Goal: Task Accomplishment & Management: Use online tool/utility

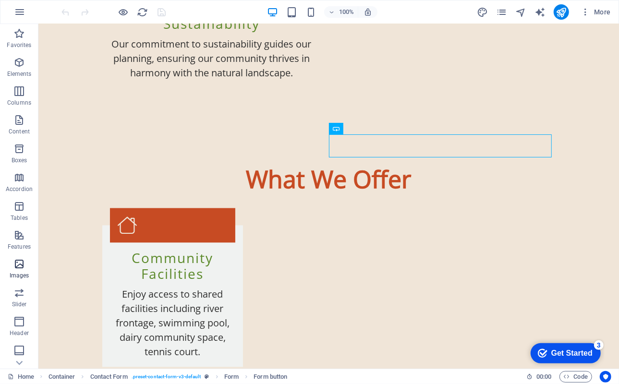
scroll to position [87, 0]
click at [17, 294] on icon "button" at bounding box center [19, 292] width 12 height 12
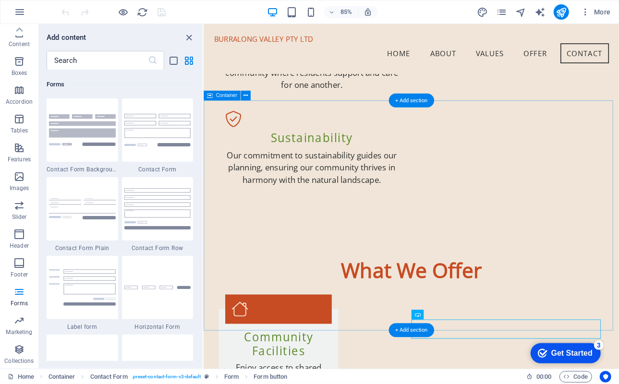
scroll to position [1061, 0]
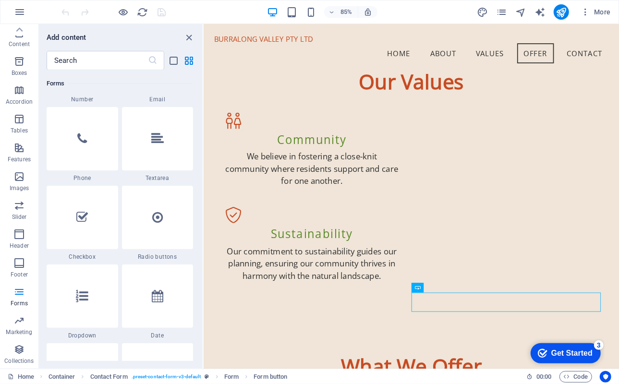
scroll to position [7250, 0]
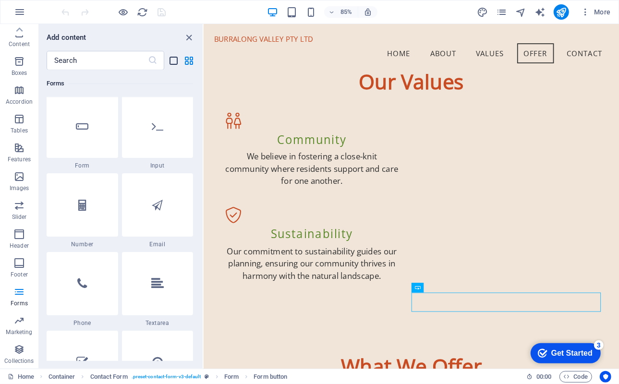
click at [174, 62] on icon "list-view" at bounding box center [174, 60] width 11 height 11
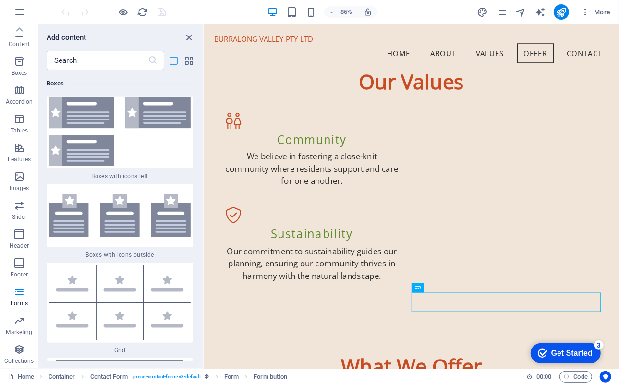
scroll to position [16292, 0]
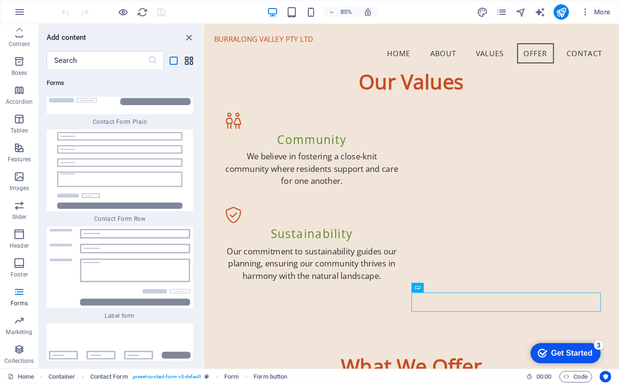
click at [188, 59] on icon "grid-view" at bounding box center [189, 60] width 11 height 11
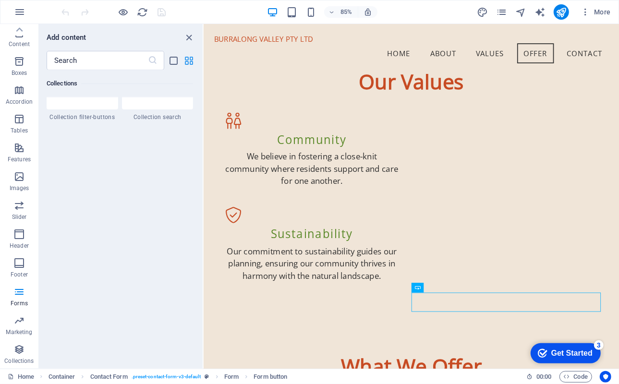
scroll to position [7250, 0]
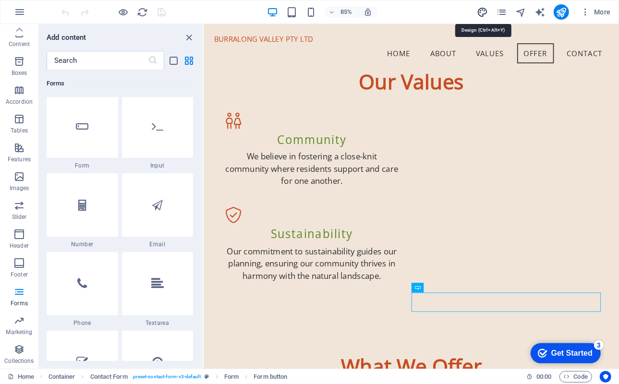
click at [480, 12] on icon "design" at bounding box center [482, 12] width 11 height 11
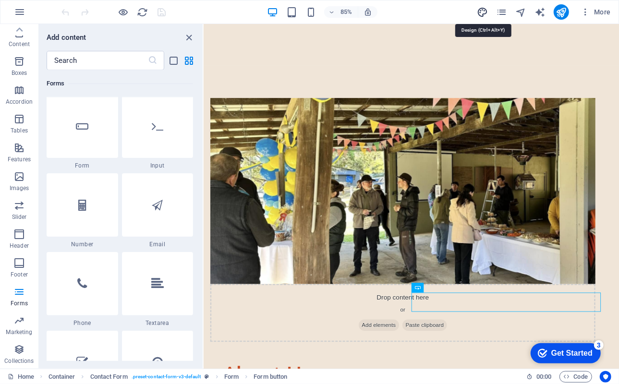
select select "px"
select select "400"
select select "px"
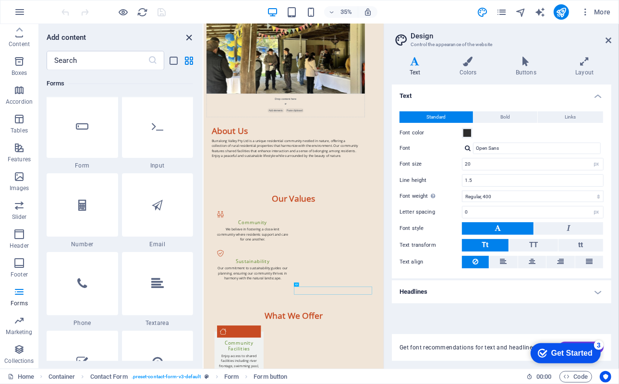
click at [188, 36] on icon "close panel" at bounding box center [189, 37] width 11 height 11
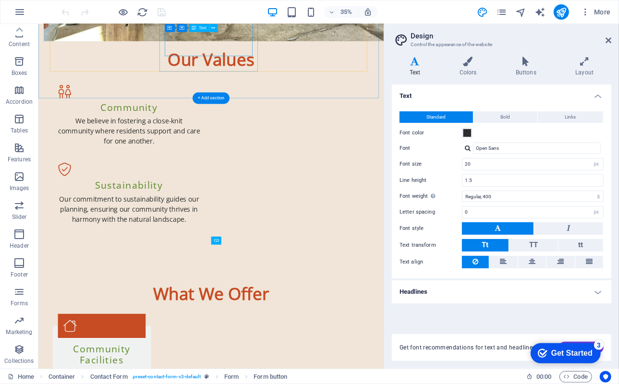
scroll to position [1184, 0]
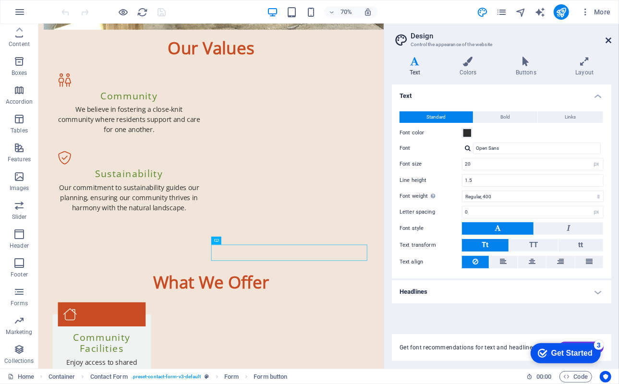
click at [608, 39] on icon at bounding box center [609, 40] width 6 height 8
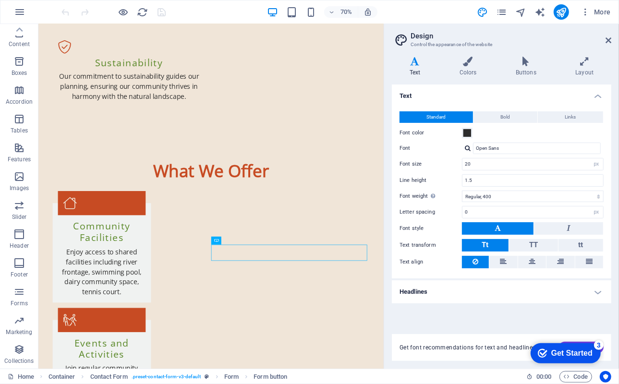
scroll to position [1057, 0]
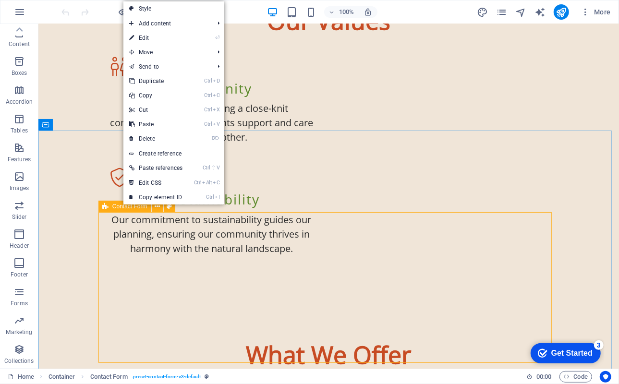
click at [115, 207] on span "Contact Form" at bounding box center [129, 207] width 35 height 6
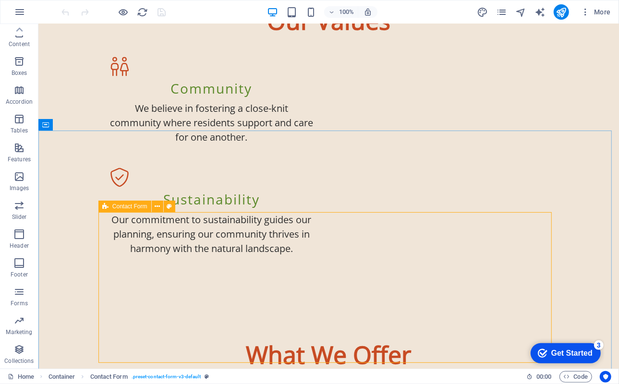
click at [124, 206] on span "Contact Form" at bounding box center [129, 207] width 35 height 6
click at [156, 206] on icon at bounding box center [157, 207] width 5 height 10
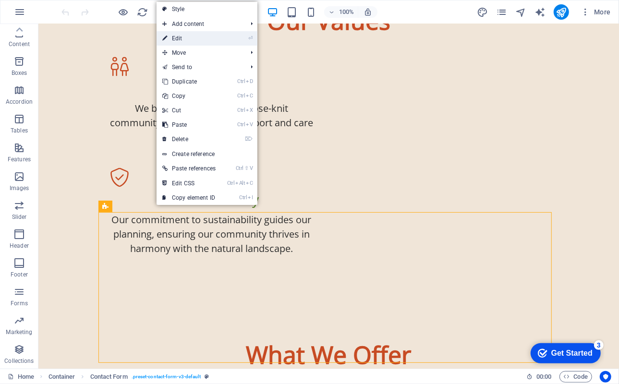
click at [176, 39] on link "⏎ Edit" at bounding box center [189, 38] width 65 height 14
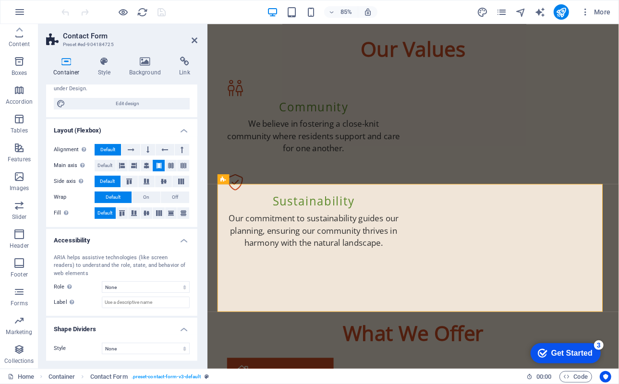
scroll to position [95, 0]
click at [20, 11] on icon "button" at bounding box center [20, 12] width 12 height 12
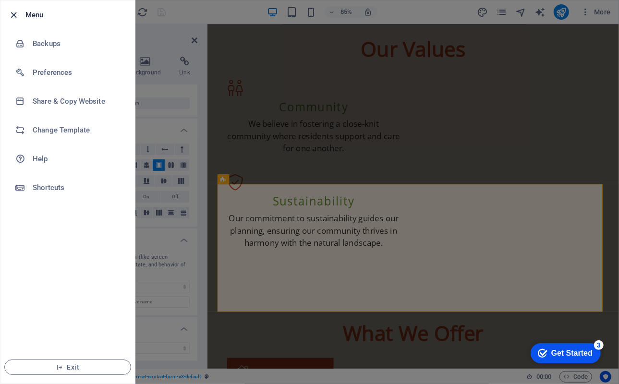
click at [13, 14] on icon "button" at bounding box center [14, 15] width 11 height 11
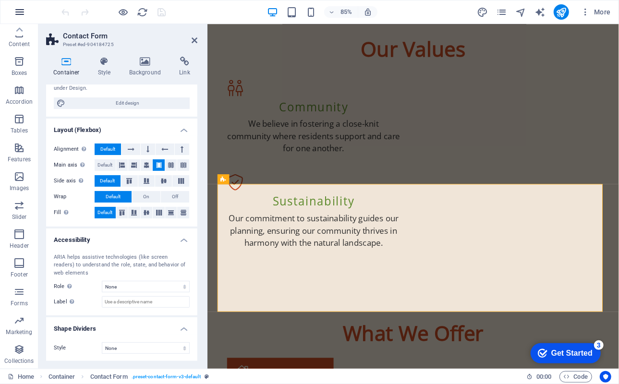
click at [22, 12] on icon "button" at bounding box center [20, 12] width 12 height 12
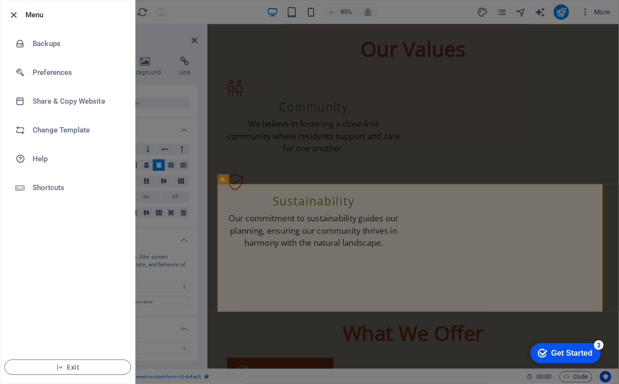
click at [15, 14] on icon "button" at bounding box center [14, 15] width 11 height 11
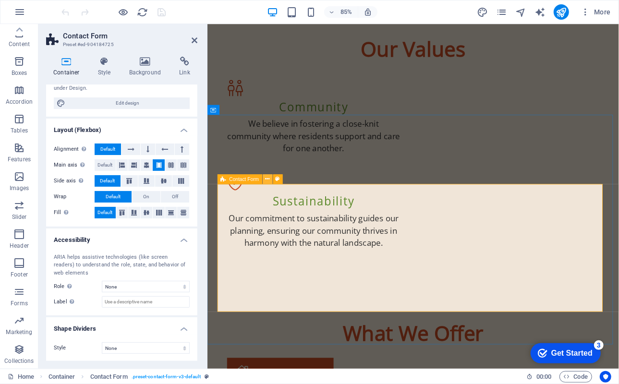
click at [268, 182] on icon at bounding box center [268, 179] width 4 height 9
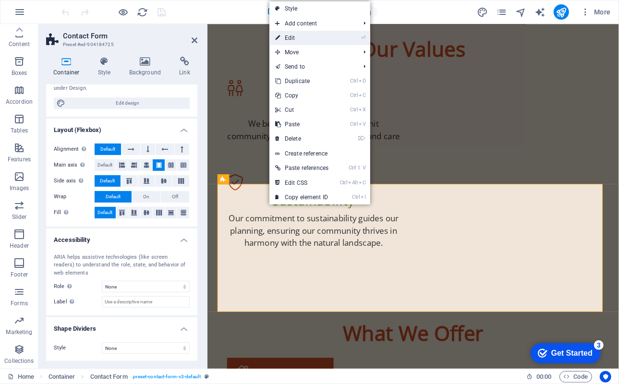
click at [290, 39] on link "⏎ Edit" at bounding box center [301, 38] width 65 height 14
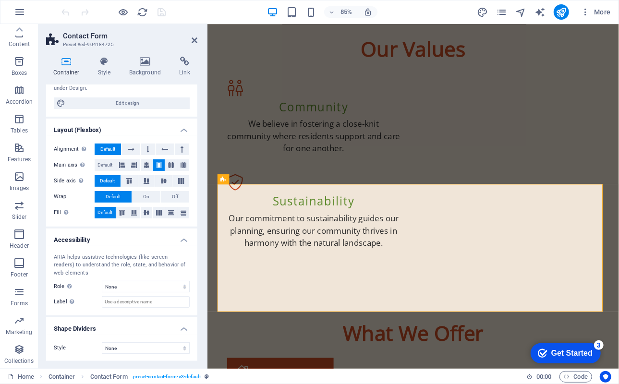
drag, startPoint x: 195, startPoint y: 237, endPoint x: 193, endPoint y: 195, distance: 41.8
click at [193, 195] on ul "Size Height Default px rem % vh vw Min. height None px rem % vh vw Width Defaul…" at bounding box center [121, 175] width 151 height 373
click at [194, 38] on icon at bounding box center [195, 40] width 6 height 8
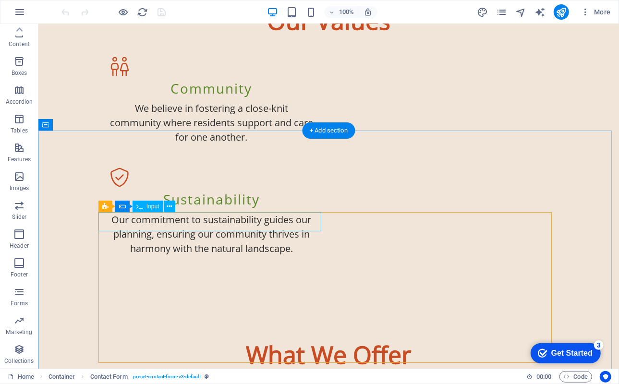
click at [131, 207] on span "Contact Form" at bounding box center [129, 207] width 35 height 6
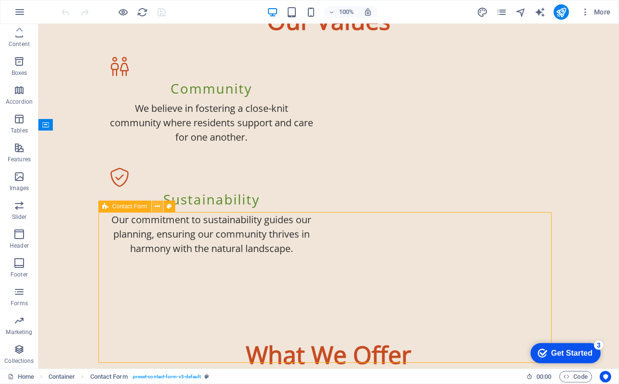
click at [156, 206] on icon at bounding box center [157, 207] width 5 height 10
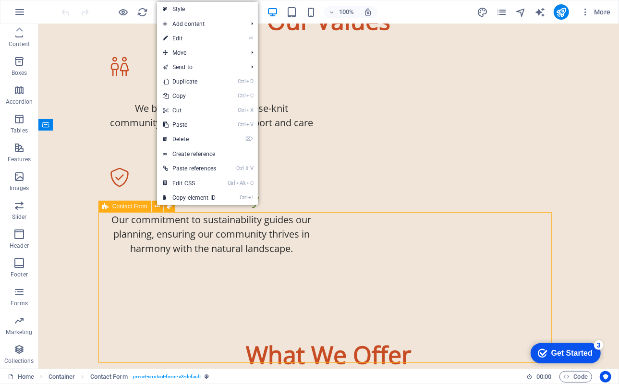
click at [131, 208] on span "Contact Form" at bounding box center [129, 207] width 35 height 6
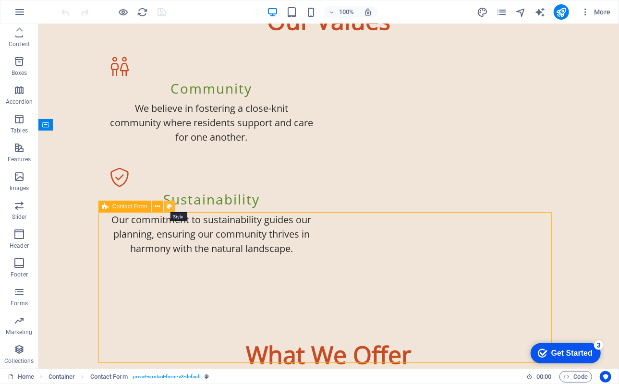
click at [170, 206] on icon at bounding box center [169, 207] width 5 height 10
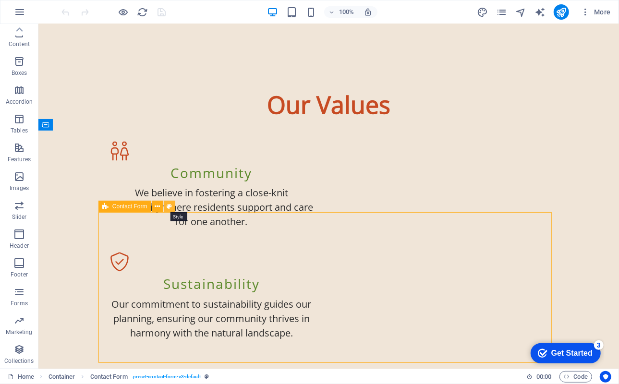
scroll to position [1109, 0]
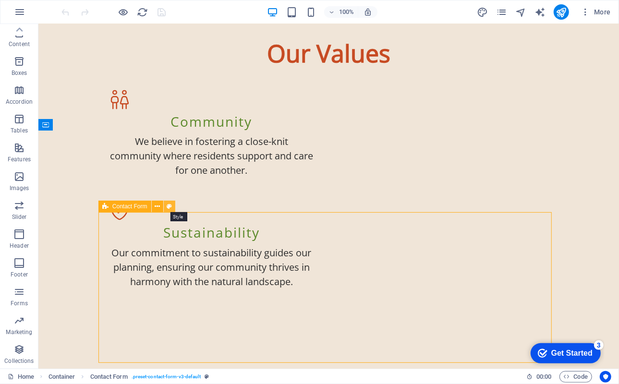
select select "rem"
select select "preset-contact-form-v3-default"
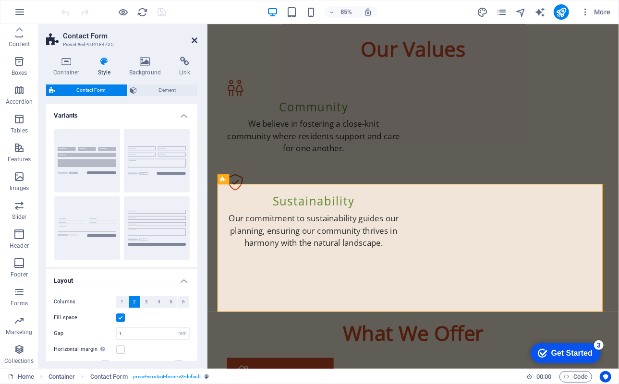
drag, startPoint x: 194, startPoint y: 38, endPoint x: 155, endPoint y: 17, distance: 44.0
click at [194, 38] on icon at bounding box center [195, 40] width 6 height 8
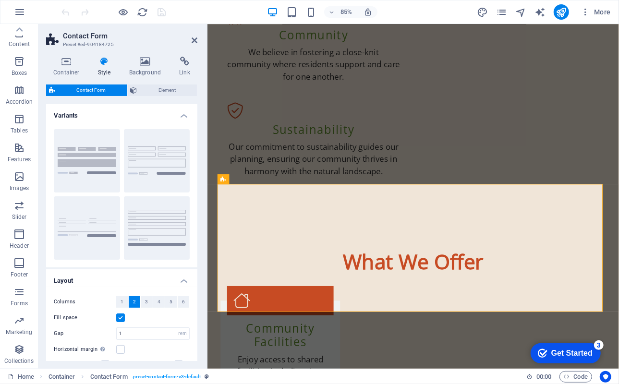
scroll to position [1057, 0]
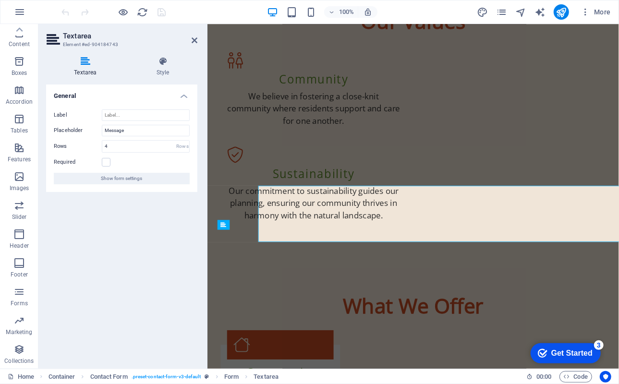
scroll to position [1109, 0]
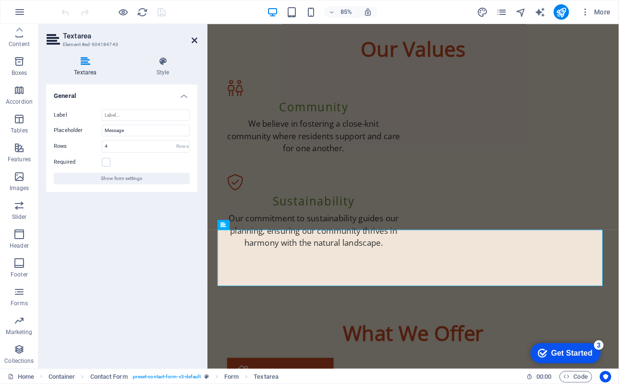
drag, startPoint x: 192, startPoint y: 38, endPoint x: 211, endPoint y: 80, distance: 46.4
click at [192, 38] on icon at bounding box center [195, 40] width 6 height 8
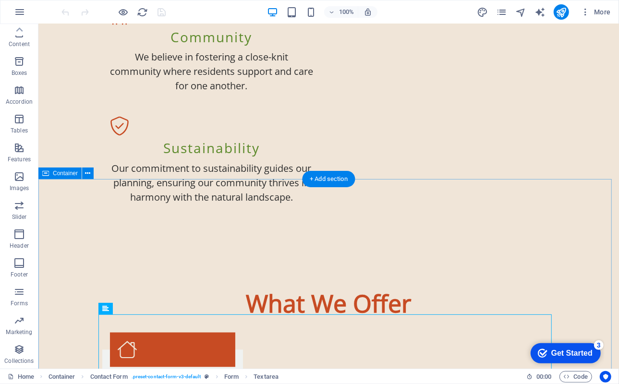
scroll to position [1057, 0]
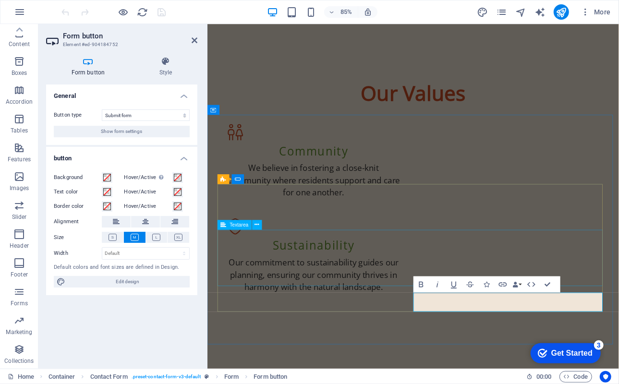
scroll to position [1109, 0]
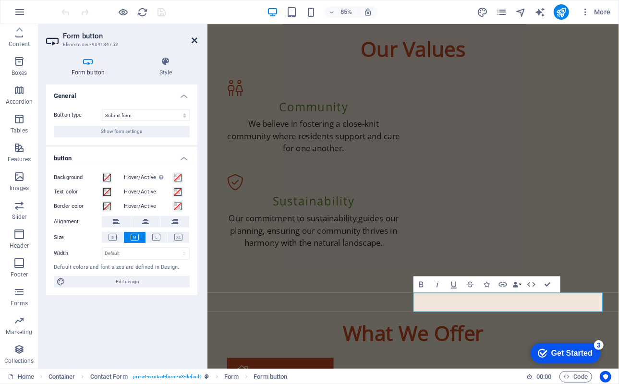
click at [193, 41] on icon at bounding box center [195, 40] width 6 height 8
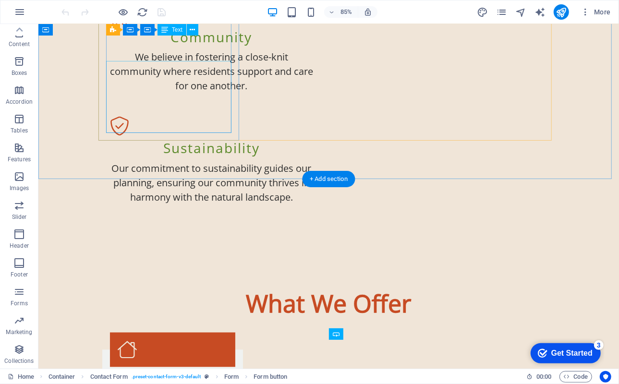
scroll to position [1057, 0]
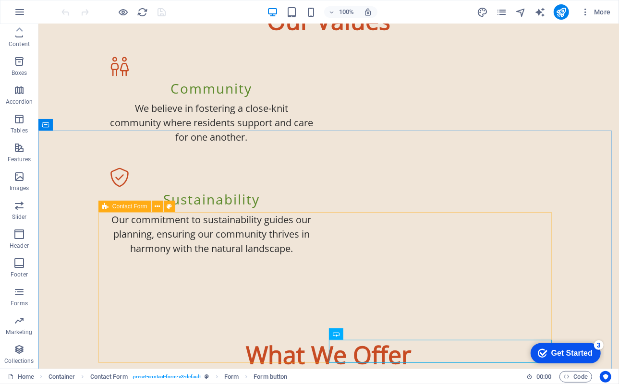
click at [109, 207] on div "Contact Form" at bounding box center [124, 207] width 53 height 12
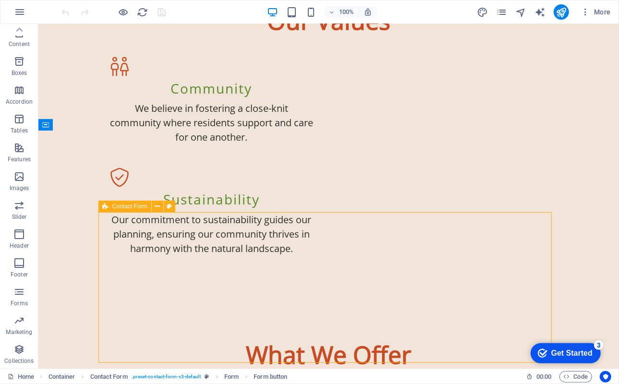
click at [109, 207] on div "Contact Form" at bounding box center [124, 207] width 53 height 12
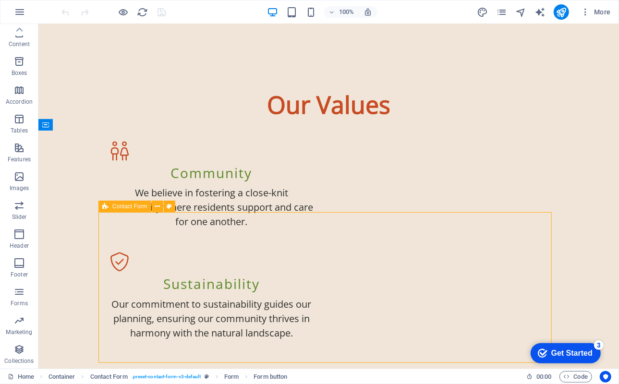
select select "rem"
select select "preset-contact-form-v3-default"
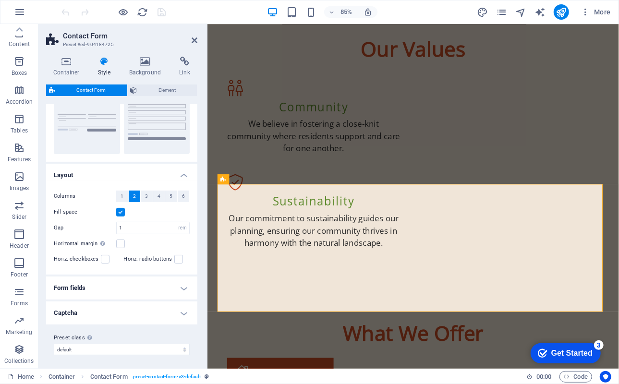
scroll to position [107, 0]
click at [180, 286] on h4 "Form fields" at bounding box center [121, 286] width 151 height 23
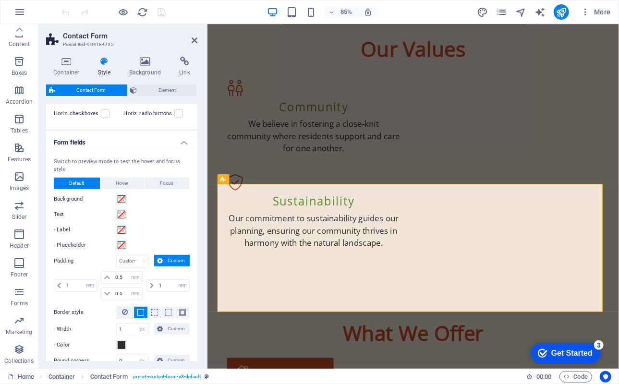
scroll to position [344, 0]
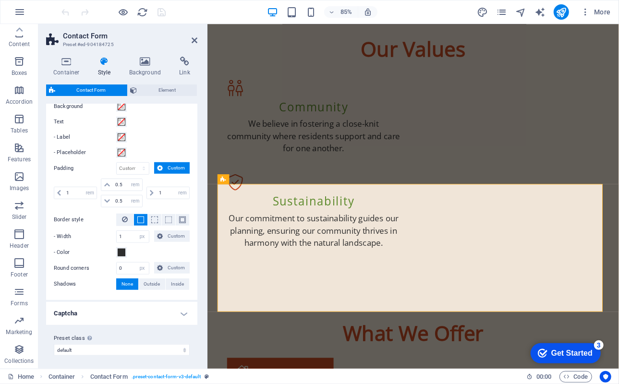
click at [182, 311] on h4 "Captcha" at bounding box center [121, 313] width 151 height 23
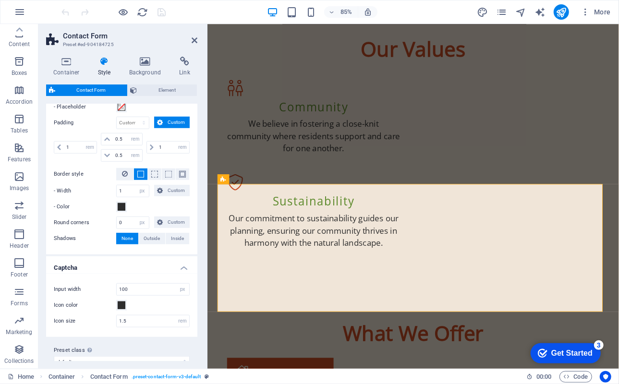
scroll to position [392, 0]
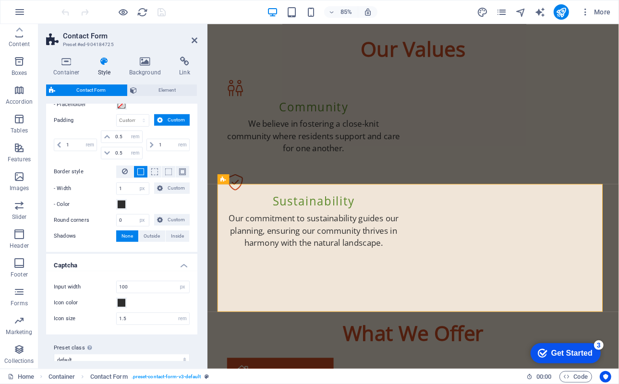
click at [182, 262] on h4 "Captcha" at bounding box center [121, 262] width 151 height 17
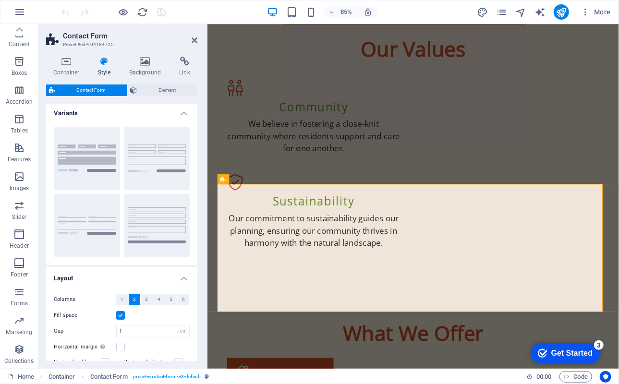
scroll to position [0, 0]
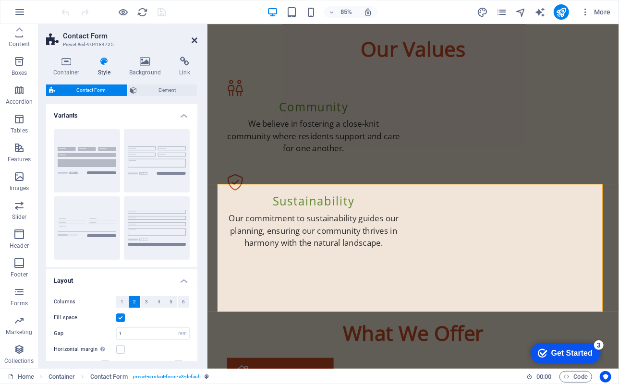
drag, startPoint x: 155, startPoint y: 17, endPoint x: 194, endPoint y: 39, distance: 44.1
click at [194, 39] on icon at bounding box center [195, 40] width 6 height 8
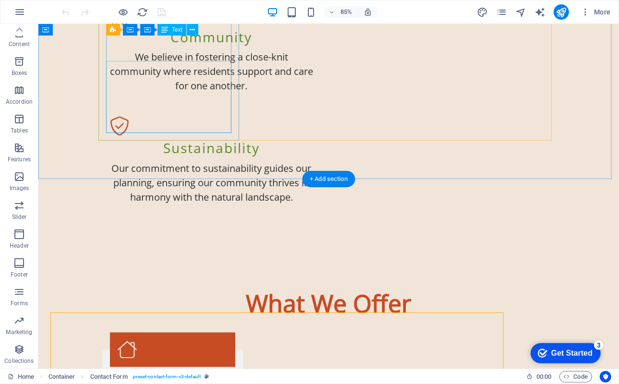
scroll to position [1057, 0]
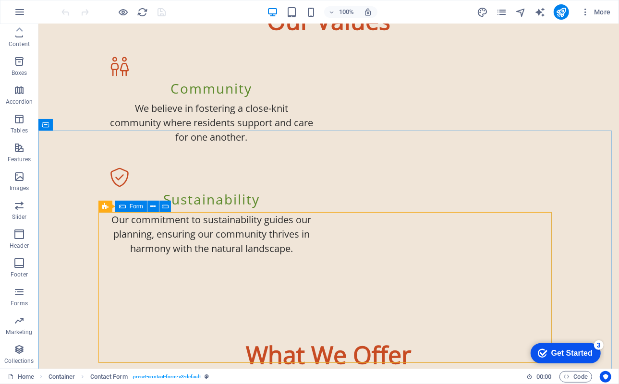
click at [132, 207] on span "Form" at bounding box center [136, 207] width 13 height 6
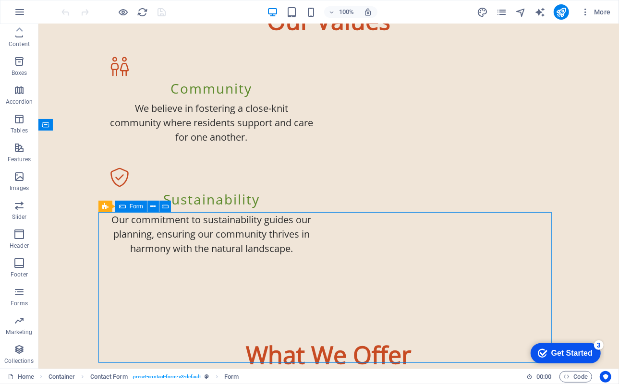
click at [132, 207] on span "Form" at bounding box center [136, 207] width 13 height 6
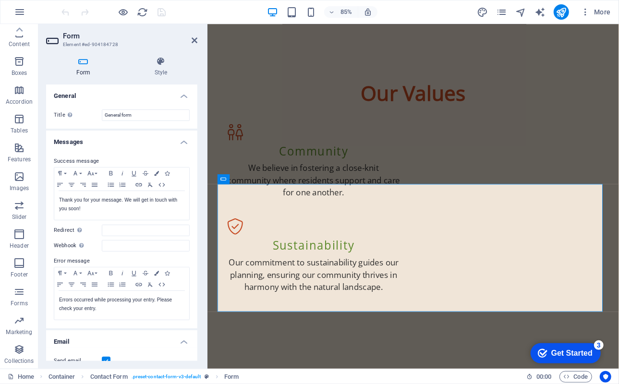
scroll to position [1109, 0]
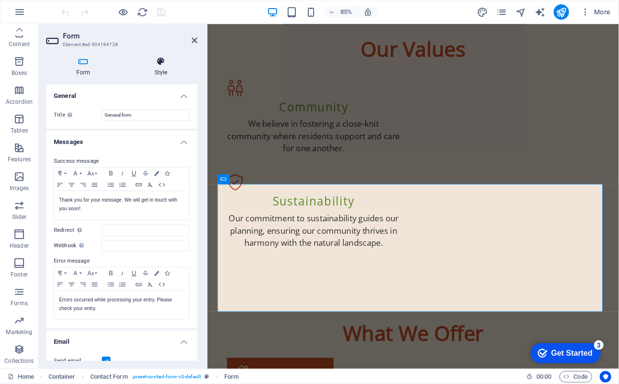
click at [158, 57] on icon at bounding box center [160, 62] width 73 height 10
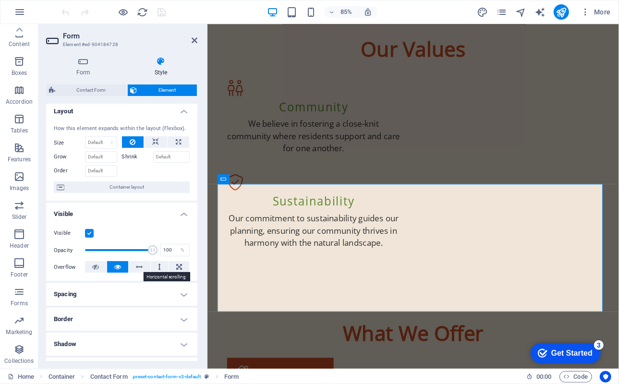
scroll to position [0, 0]
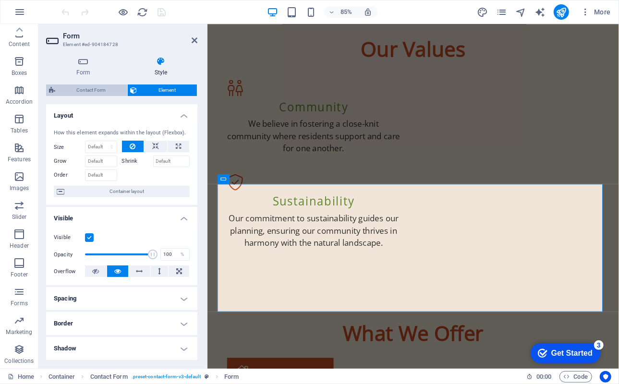
click at [80, 88] on span "Contact Form" at bounding box center [91, 91] width 66 height 12
select select "rem"
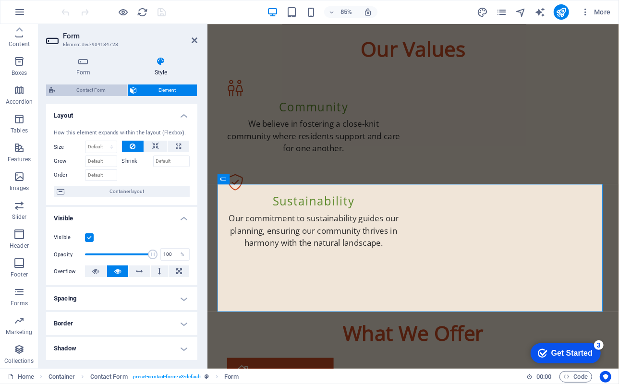
select select "rem"
select select "px"
select select "preset-contact-form-v3-default"
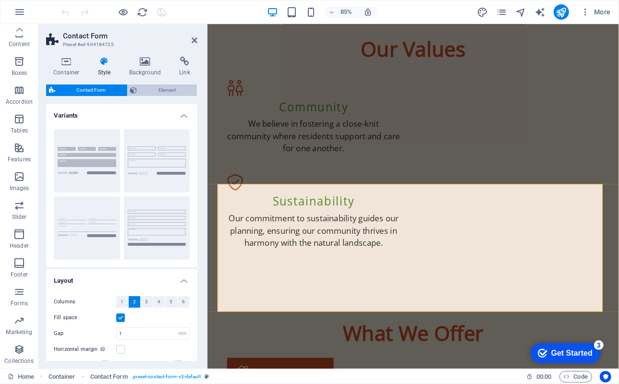
click at [140, 87] on span "Element" at bounding box center [167, 91] width 54 height 12
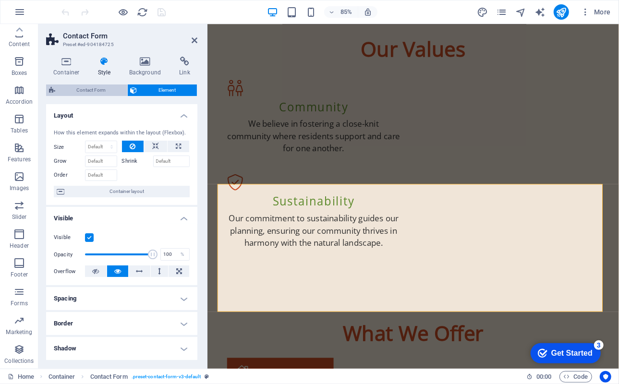
click at [100, 90] on span "Contact Form" at bounding box center [91, 91] width 66 height 12
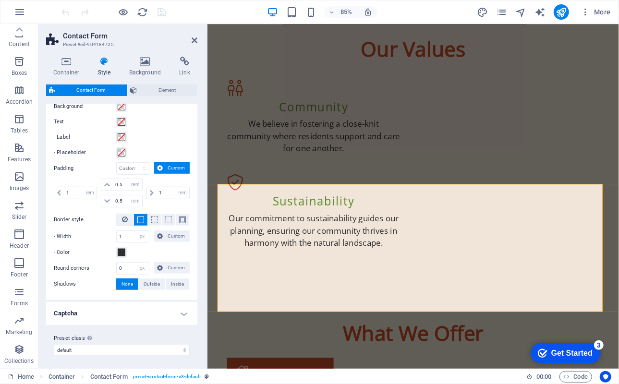
scroll to position [344, 0]
click at [152, 378] on span ". preset-contact-form-v3-default" at bounding box center [167, 377] width 70 height 12
click at [192, 39] on icon at bounding box center [195, 40] width 6 height 8
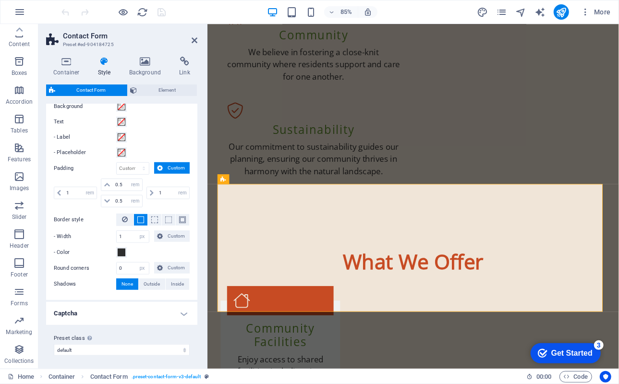
scroll to position [1057, 0]
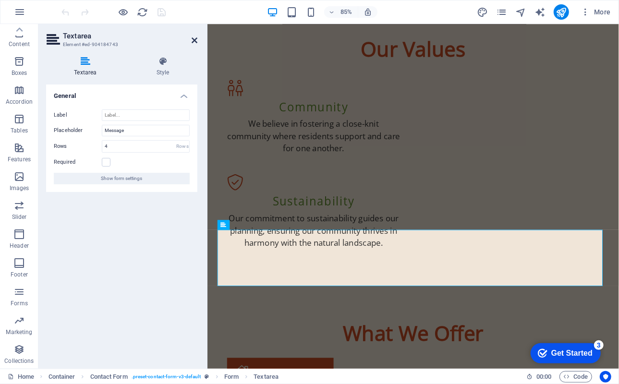
click at [193, 39] on icon at bounding box center [195, 40] width 6 height 8
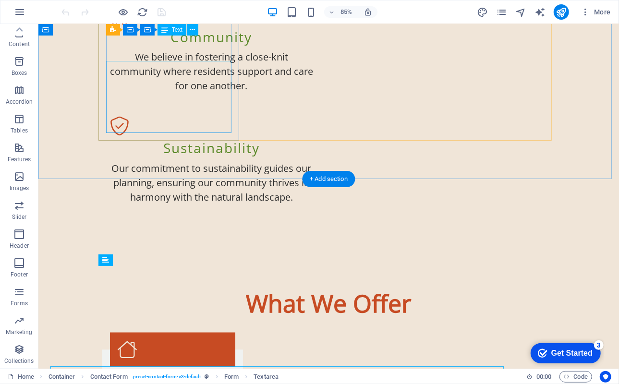
scroll to position [1057, 0]
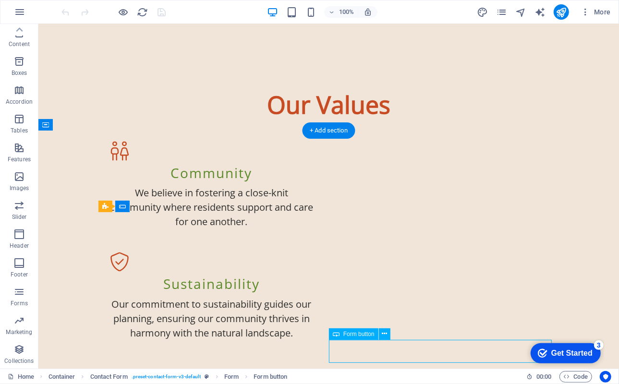
scroll to position [1109, 0]
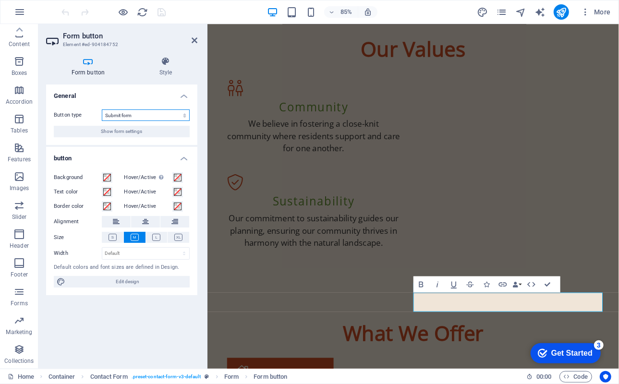
click at [183, 115] on select "Submit form Reset form No action" at bounding box center [146, 115] width 88 height 12
click at [167, 322] on div "General Button type Submit form Reset form No action Show form settings button …" at bounding box center [121, 223] width 151 height 277
drag, startPoint x: 154, startPoint y: 18, endPoint x: 193, endPoint y: 41, distance: 45.0
click at [193, 41] on icon at bounding box center [195, 40] width 6 height 8
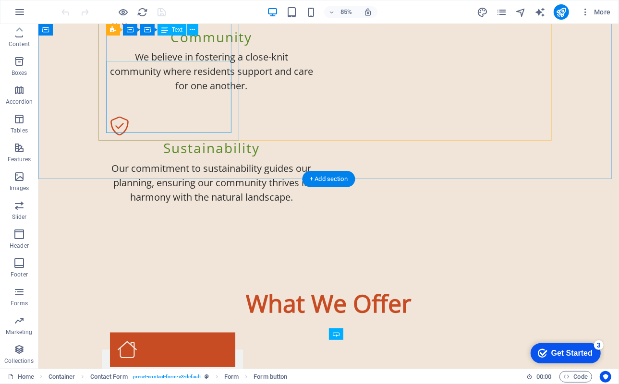
scroll to position [1057, 0]
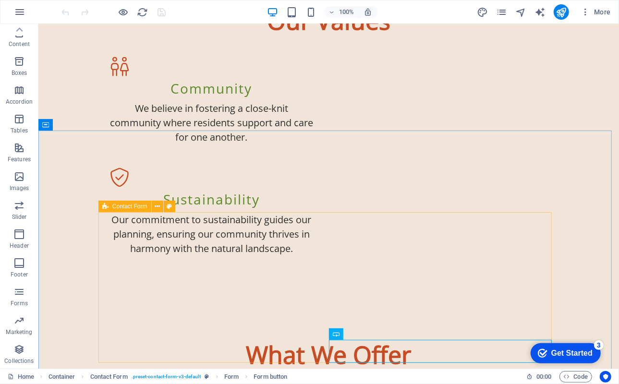
click at [128, 206] on span "Contact Form" at bounding box center [129, 207] width 35 height 6
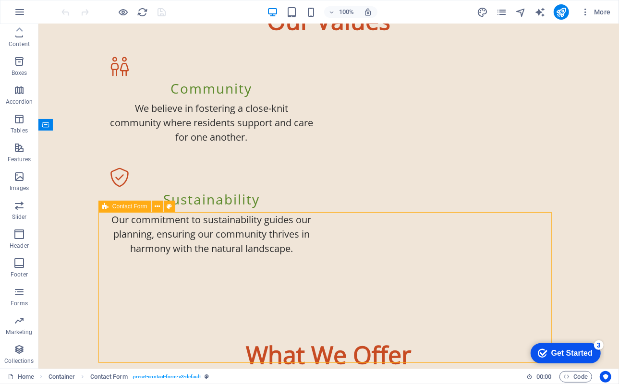
click at [128, 206] on span "Contact Form" at bounding box center [129, 207] width 35 height 6
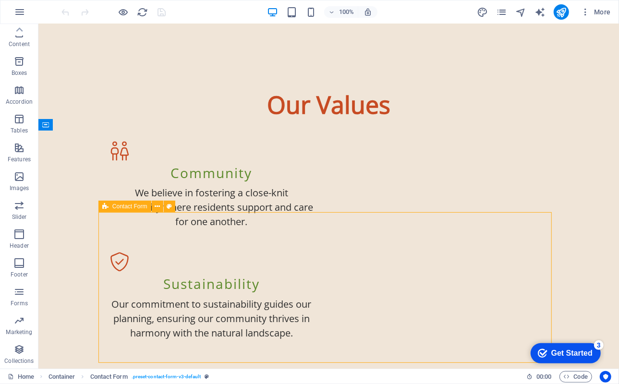
select select "rem"
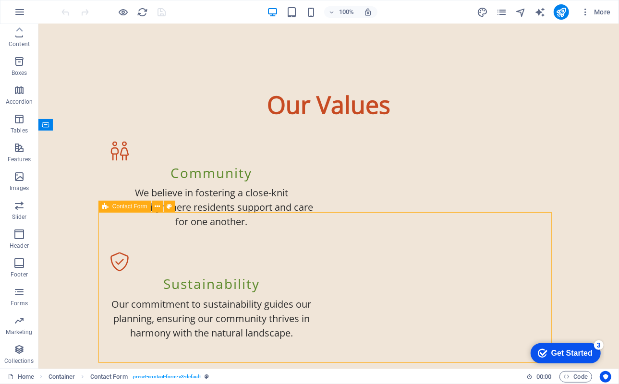
select select "px"
select select "preset-contact-form-v3-default"
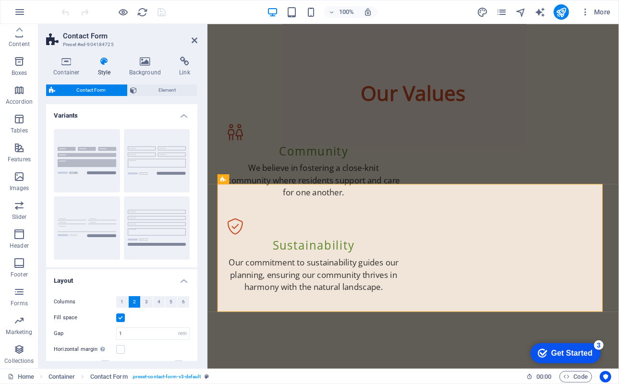
scroll to position [1109, 0]
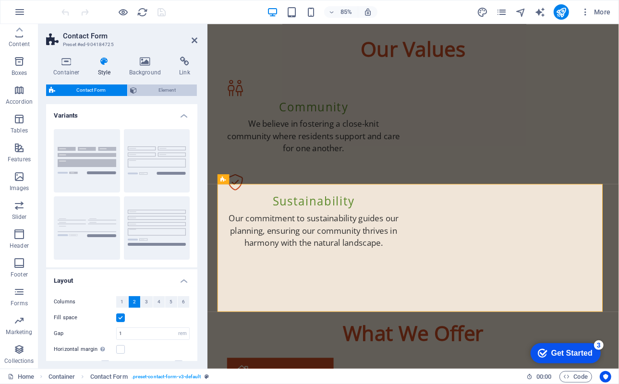
click at [146, 90] on span "Element" at bounding box center [167, 91] width 54 height 12
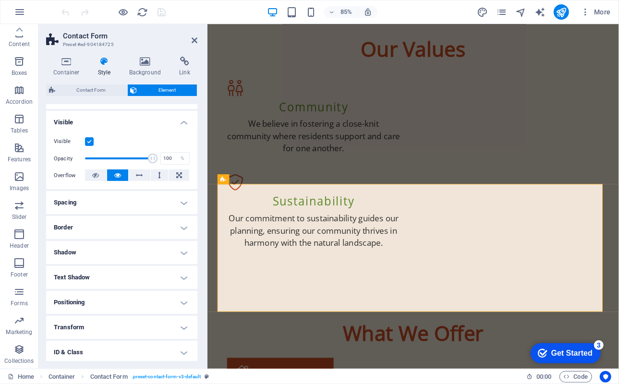
scroll to position [148, 0]
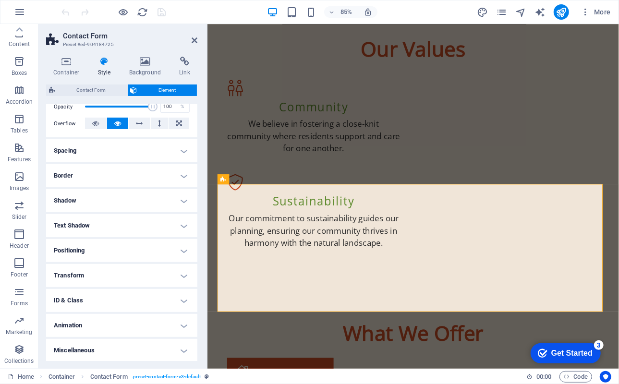
click at [181, 299] on h4 "ID & Class" at bounding box center [121, 300] width 151 height 23
click at [181, 299] on h4 "ID & Class" at bounding box center [121, 297] width 151 height 17
click at [181, 348] on h4 "Miscellaneous" at bounding box center [121, 350] width 151 height 23
click at [183, 350] on h4 "Miscellaneous" at bounding box center [121, 347] width 151 height 17
click at [184, 62] on icon at bounding box center [184, 62] width 25 height 10
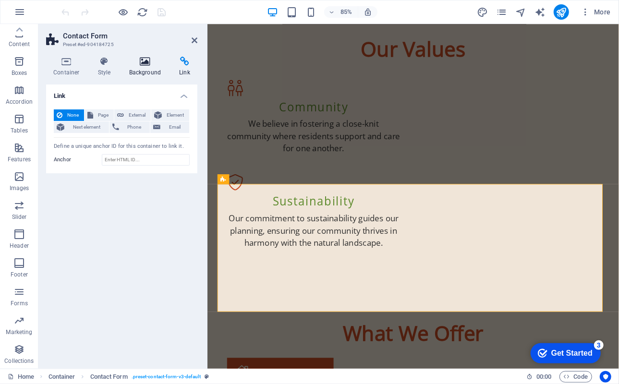
click at [144, 62] on icon at bounding box center [145, 62] width 47 height 10
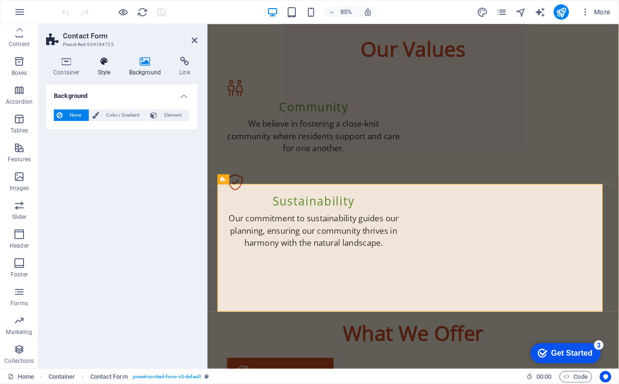
click at [104, 63] on icon at bounding box center [104, 62] width 27 height 10
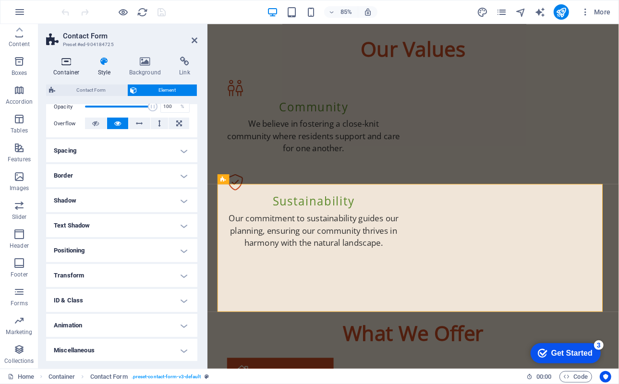
click at [70, 63] on icon at bounding box center [66, 62] width 41 height 10
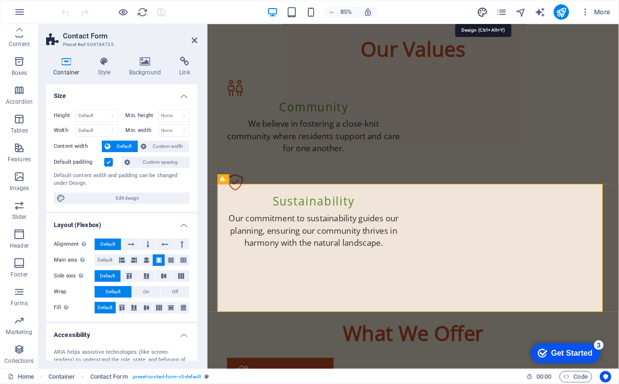
click at [483, 9] on icon "design" at bounding box center [482, 12] width 11 height 11
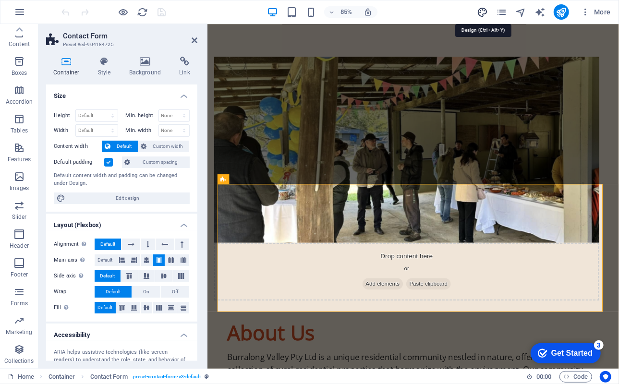
select select "px"
select select "400"
select select "px"
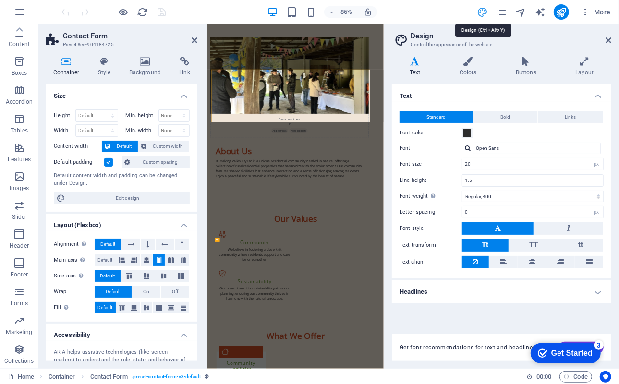
scroll to position [1167, 0]
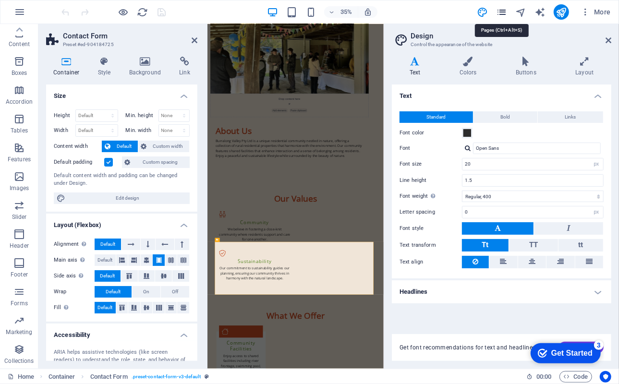
click at [501, 12] on icon "pages" at bounding box center [501, 12] width 11 height 11
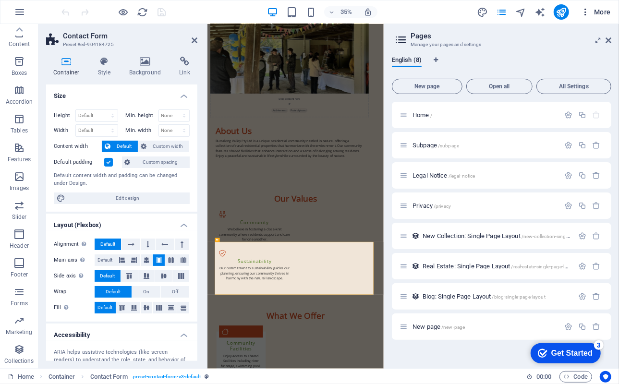
click at [584, 12] on icon "button" at bounding box center [586, 12] width 10 height 10
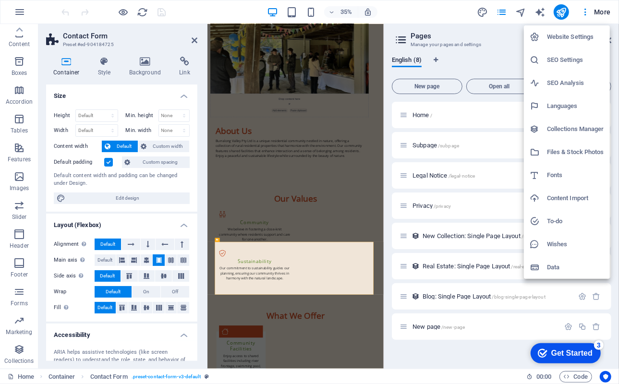
click at [582, 34] on h6 "Website Settings" at bounding box center [575, 37] width 57 height 12
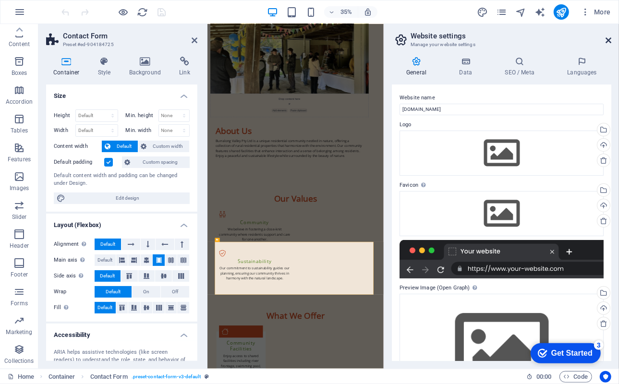
drag, startPoint x: 469, startPoint y: 19, endPoint x: 606, endPoint y: 40, distance: 139.0
click at [606, 40] on icon at bounding box center [609, 40] width 6 height 8
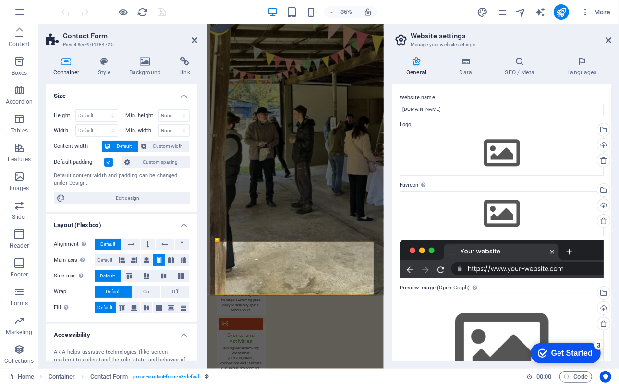
scroll to position [1109, 0]
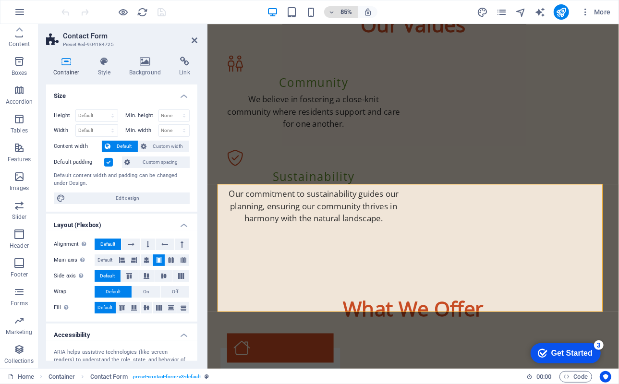
click at [331, 12] on icon "button" at bounding box center [331, 12] width 7 height 6
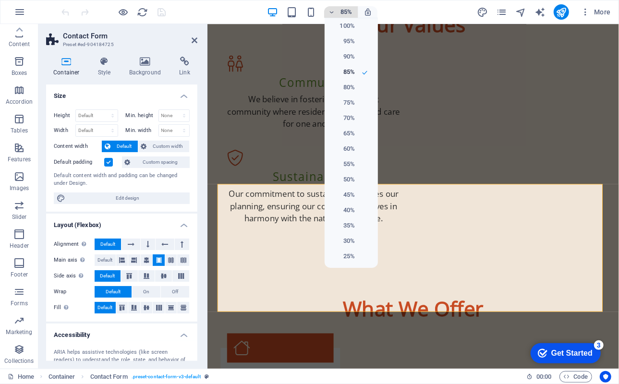
click at [331, 12] on div at bounding box center [309, 192] width 619 height 384
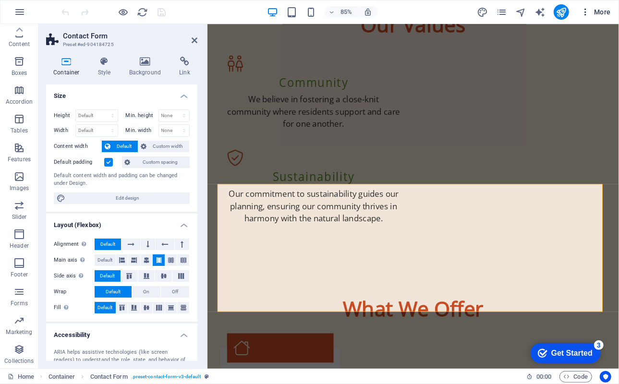
click at [584, 12] on icon "button" at bounding box center [586, 12] width 10 height 10
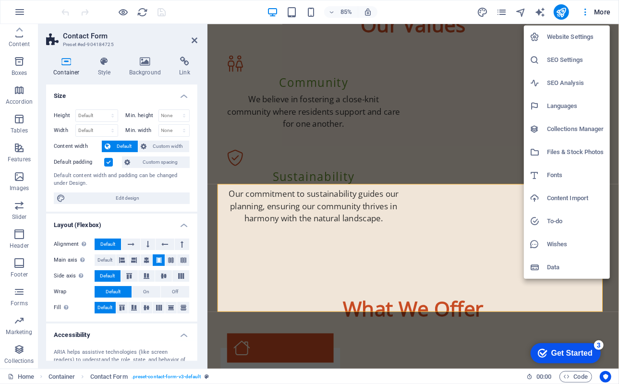
click at [566, 130] on h6 "Collections Manager" at bounding box center [575, 129] width 57 height 12
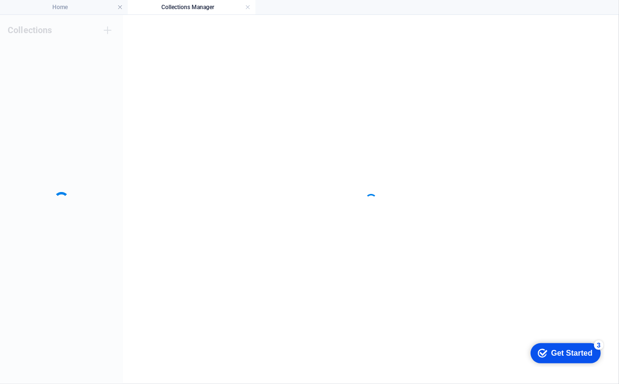
scroll to position [0, 0]
